Goal: Task Accomplishment & Management: Use online tool/utility

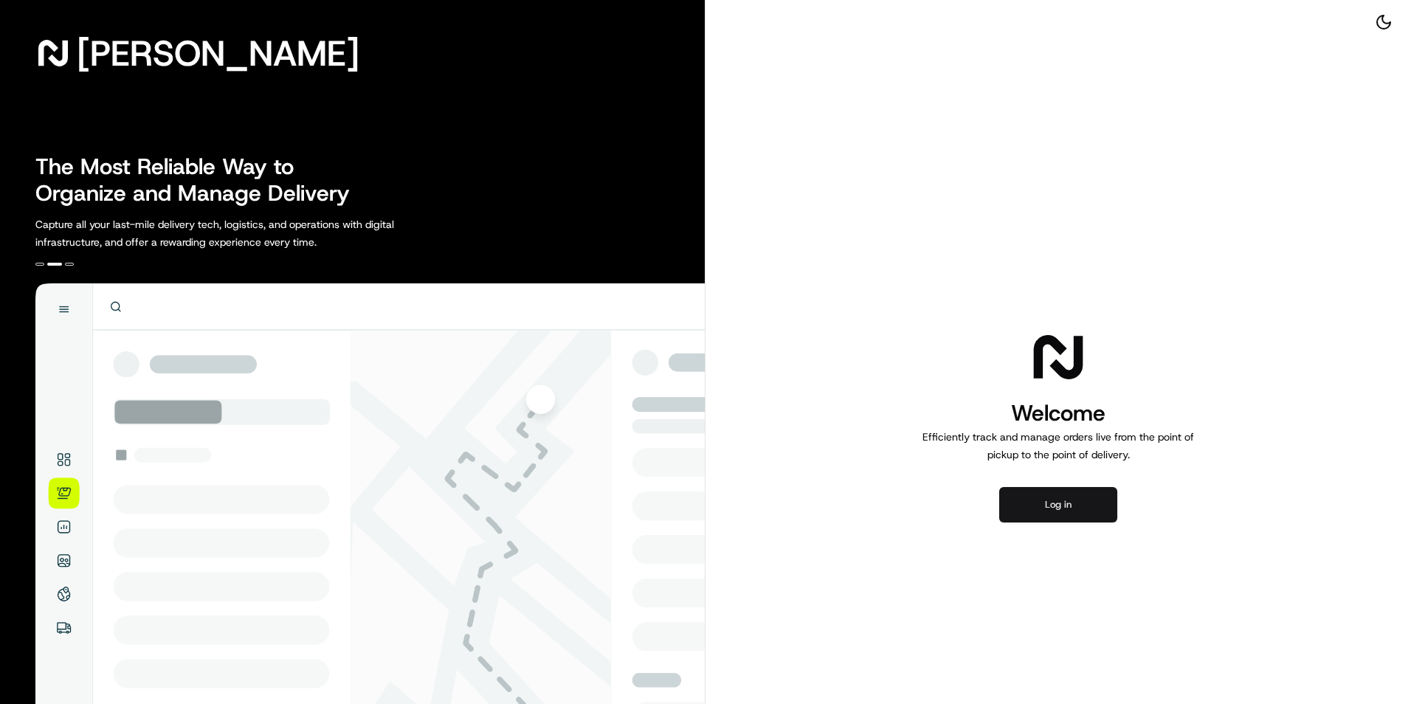
click at [1078, 500] on button "Log in" at bounding box center [1058, 504] width 118 height 35
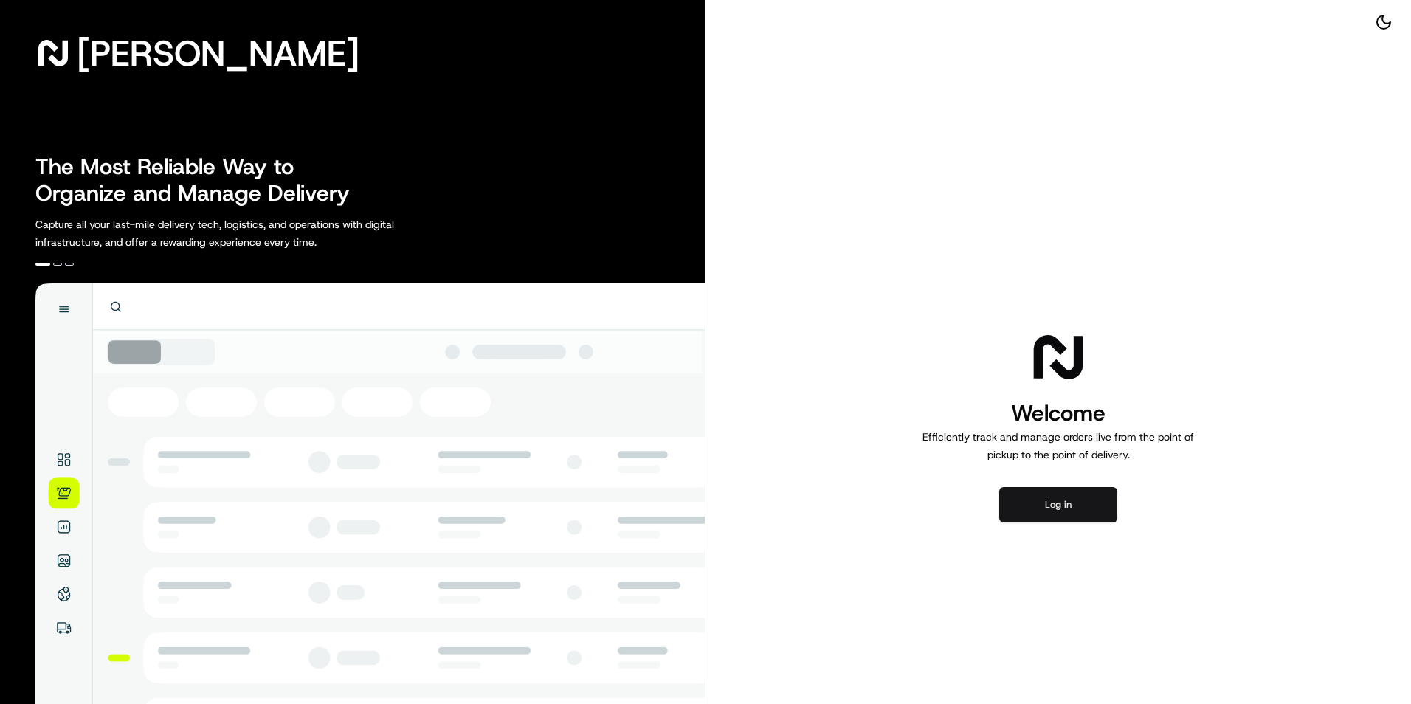
click at [1038, 501] on button "Log in" at bounding box center [1058, 504] width 118 height 35
